Goal: Task Accomplishment & Management: Complete application form

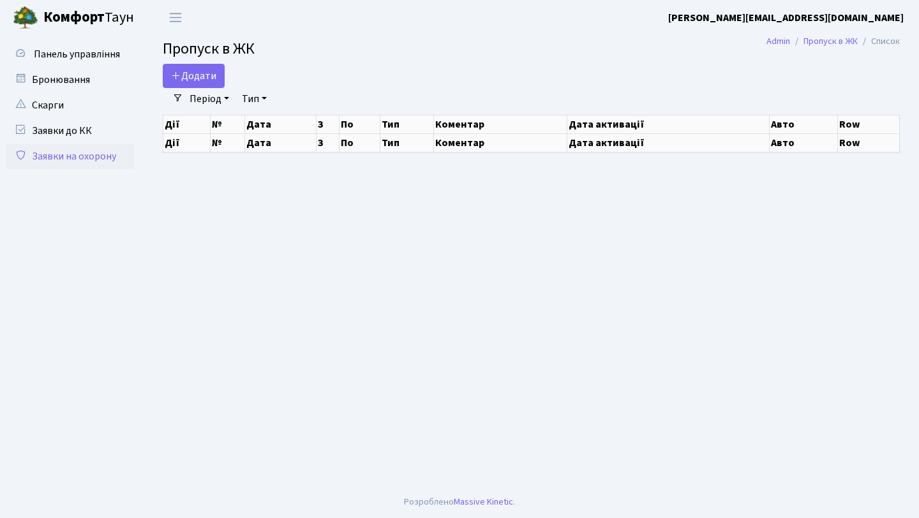
select select "25"
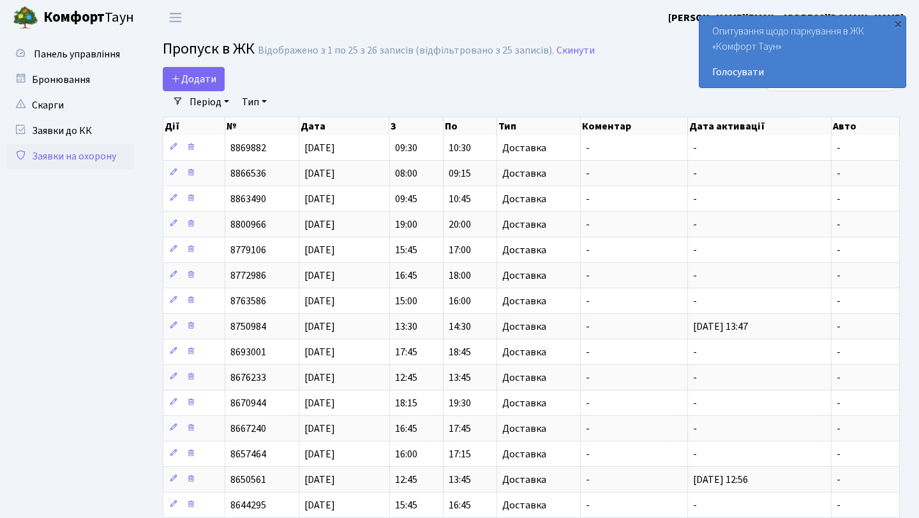
click at [636, 81] on div "Додати" at bounding box center [405, 79] width 485 height 24
click at [205, 79] on span "Додати" at bounding box center [193, 79] width 45 height 14
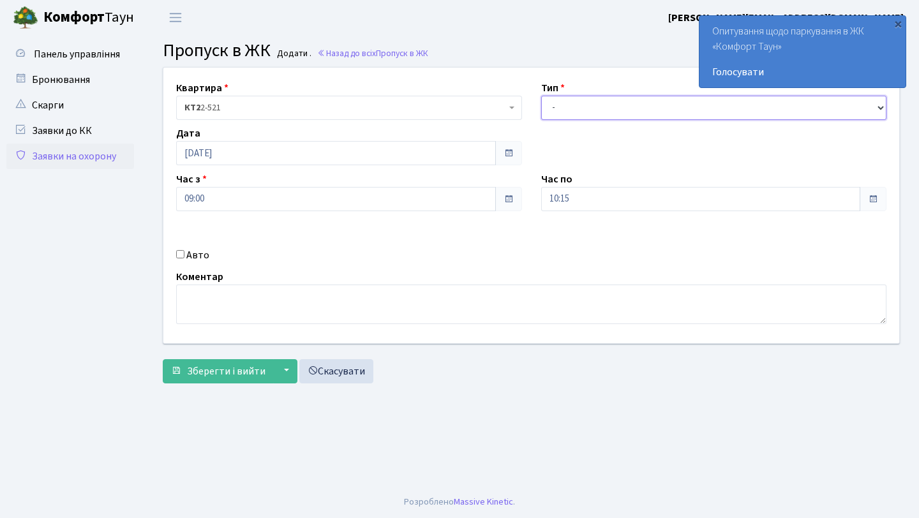
click at [631, 103] on select "- Доставка Таксі Гості Сервіс" at bounding box center [714, 108] width 346 height 24
select select "1"
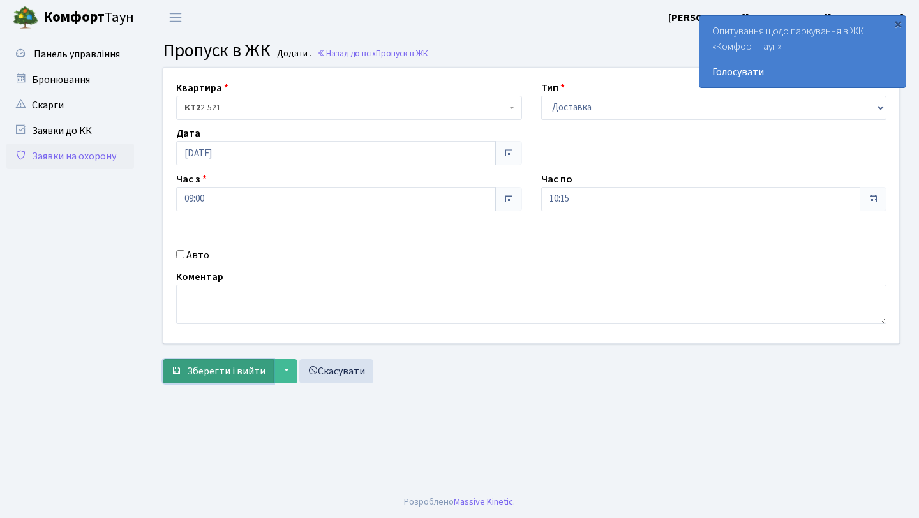
click at [227, 366] on span "Зберегти і вийти" at bounding box center [226, 371] width 79 height 14
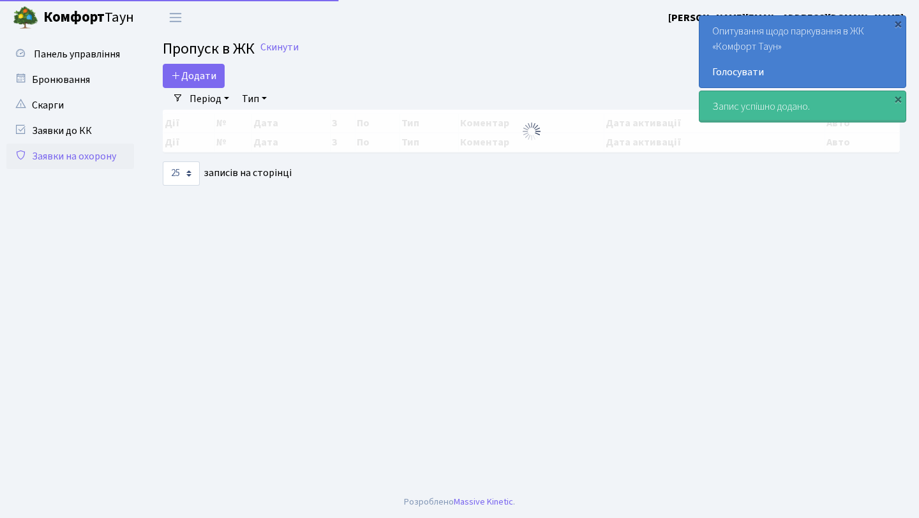
select select "25"
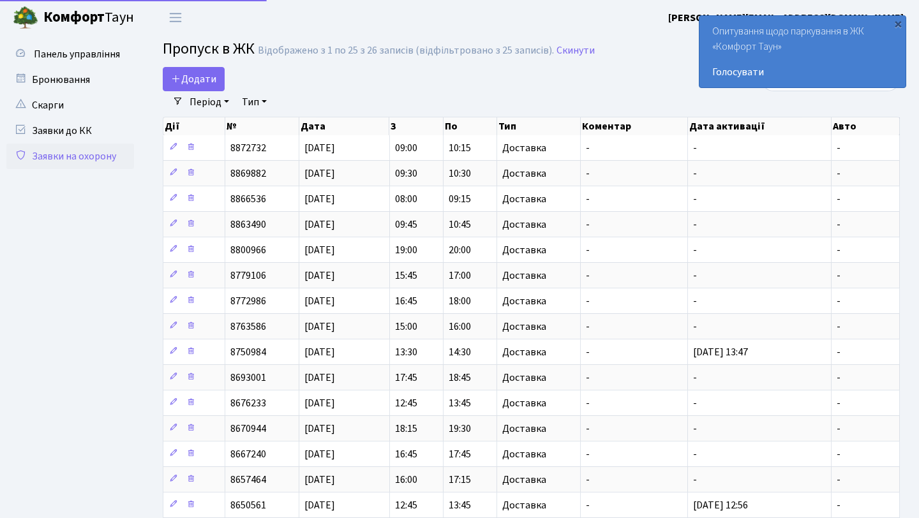
select select "25"
click at [195, 73] on span "Додати" at bounding box center [193, 79] width 45 height 14
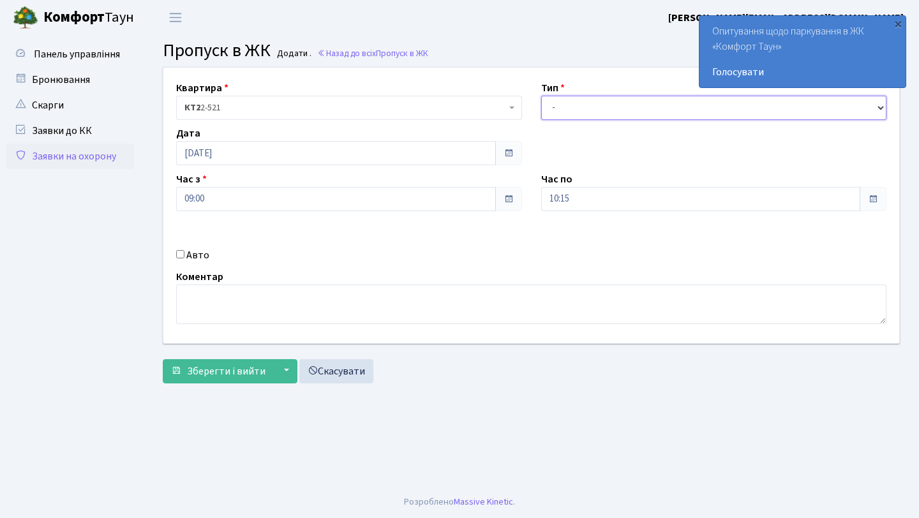
click at [580, 103] on select "- Доставка Таксі Гості Сервіс" at bounding box center [714, 108] width 346 height 24
select select "1"
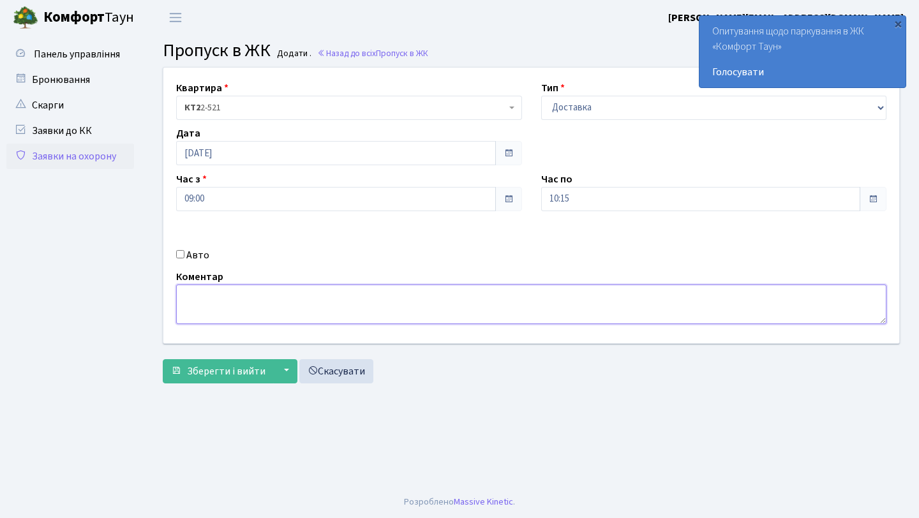
click at [202, 296] on textarea at bounding box center [531, 305] width 710 height 40
type textarea "Авто з номерами "Аа6117 хе""
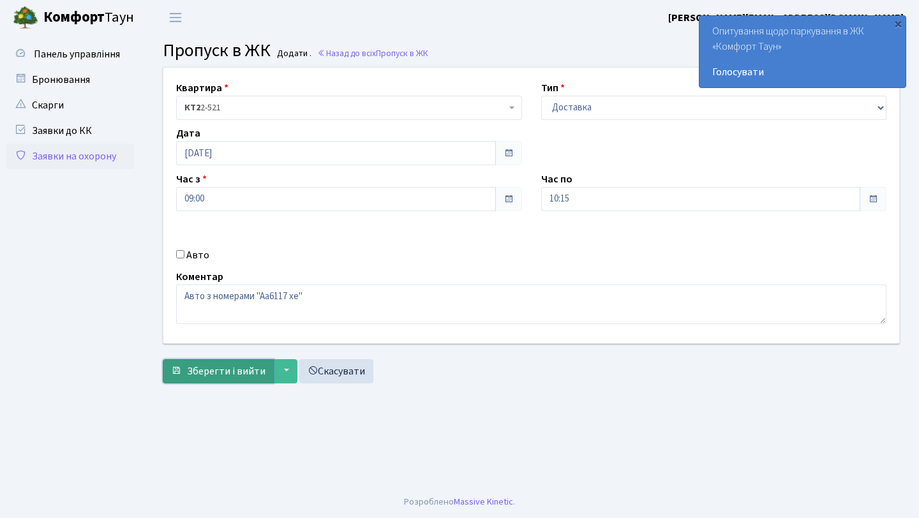
click at [199, 368] on span "Зберегти і вийти" at bounding box center [226, 371] width 79 height 14
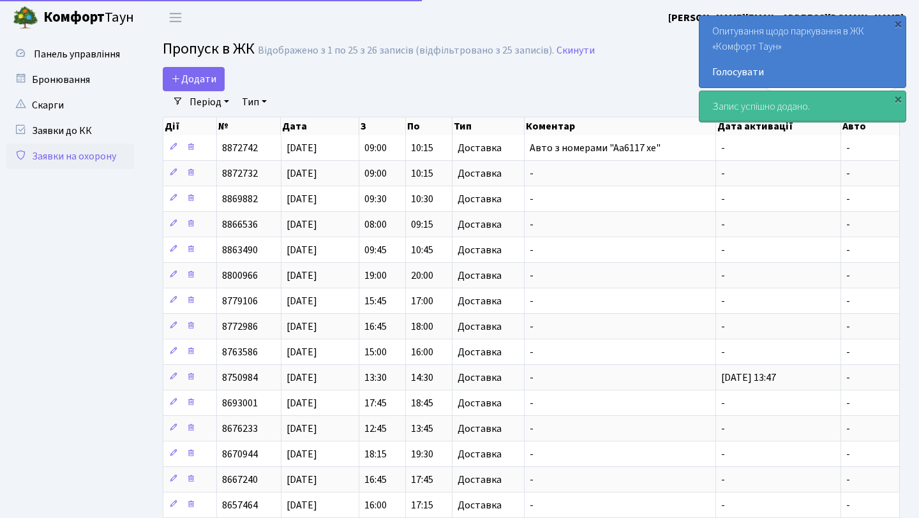
select select "25"
